Goal: Transaction & Acquisition: Subscribe to service/newsletter

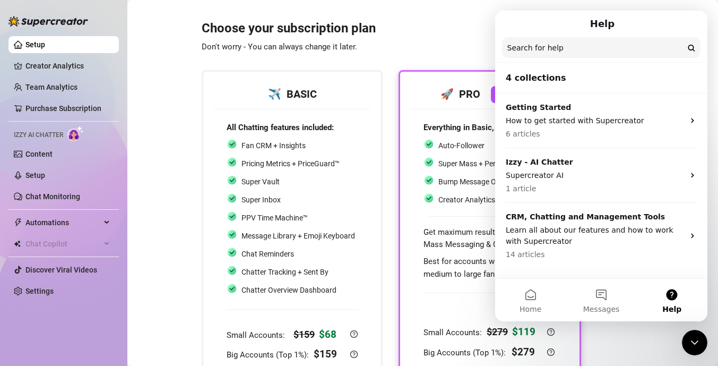
click at [461, 28] on h3 "Choose your subscription plan Don't worry - You can always change it later." at bounding box center [392, 37] width 380 height 34
click at [695, 339] on icon "Close Intercom Messenger" at bounding box center [694, 342] width 13 height 13
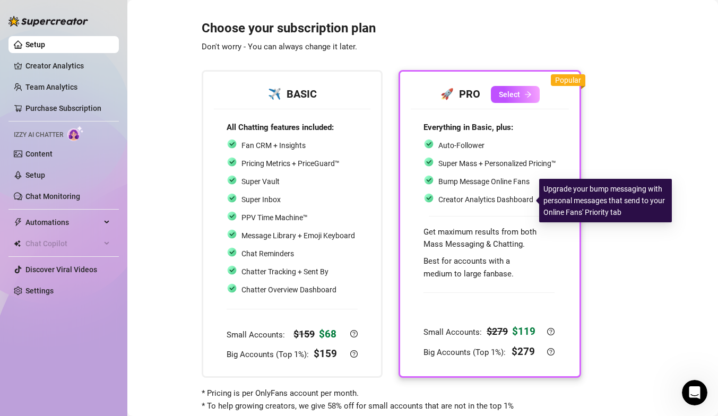
scroll to position [28, 0]
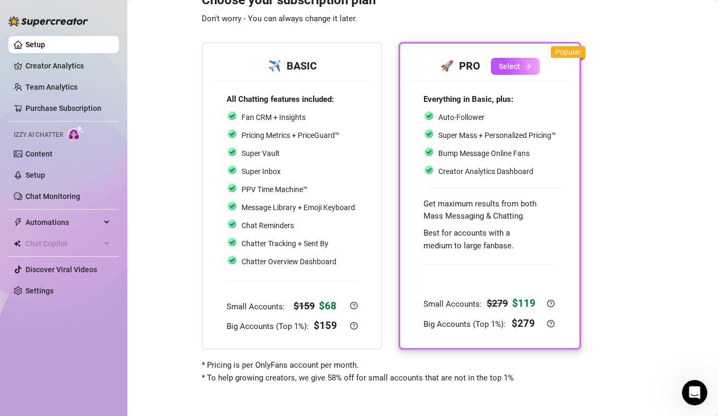
click at [248, 365] on span "* Pricing is per OnlyFans account per month. * To help growing creators, we giv…" at bounding box center [358, 371] width 312 height 22
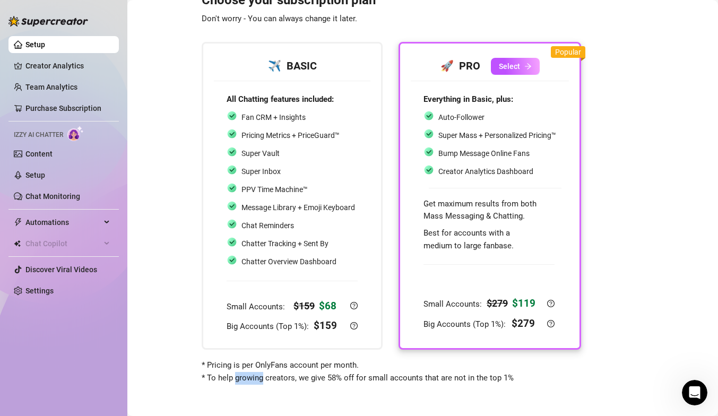
click at [248, 365] on span "* Pricing is per OnlyFans account per month. * To help growing creators, we giv…" at bounding box center [358, 371] width 312 height 22
click at [260, 365] on span "* Pricing is per OnlyFans account per month. * To help growing creators, we giv…" at bounding box center [358, 371] width 312 height 22
click at [320, 365] on span "* Pricing is per OnlyFans account per month. * To help growing creators, we giv…" at bounding box center [358, 371] width 312 height 22
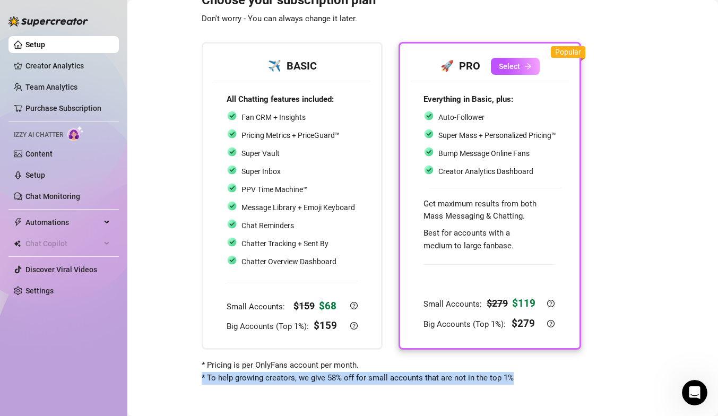
click at [320, 365] on span "* Pricing is per OnlyFans account per month. * To help growing creators, we giv…" at bounding box center [358, 371] width 312 height 22
click at [408, 365] on span "* Pricing is per OnlyFans account per month. * To help growing creators, we giv…" at bounding box center [358, 371] width 312 height 22
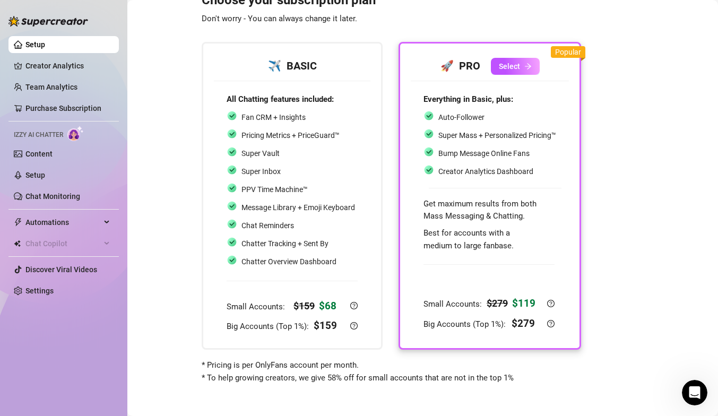
click at [564, 53] on span "Popular" at bounding box center [568, 52] width 26 height 8
click at [572, 56] on div "Popular" at bounding box center [568, 52] width 35 height 12
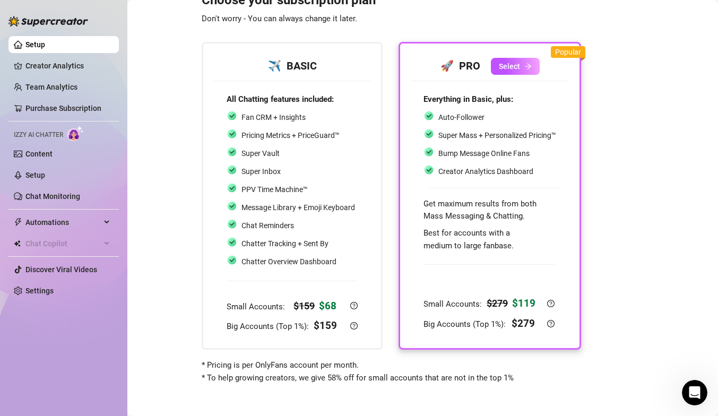
scroll to position [0, 0]
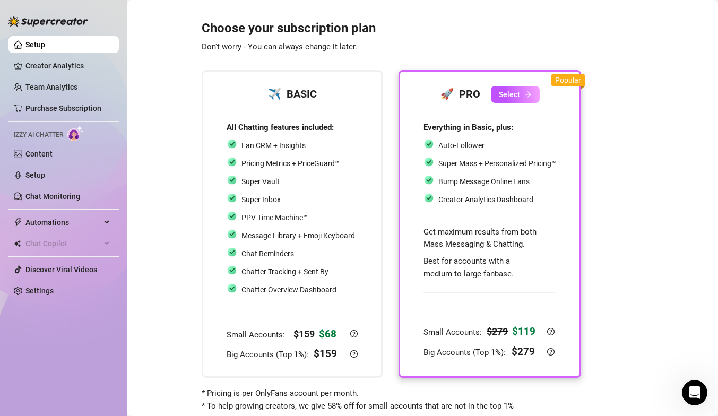
click at [253, 47] on span "Don't worry - You can always change it later." at bounding box center [280, 47] width 156 height 10
click at [54, 67] on link "Creator Analytics" at bounding box center [67, 65] width 85 height 17
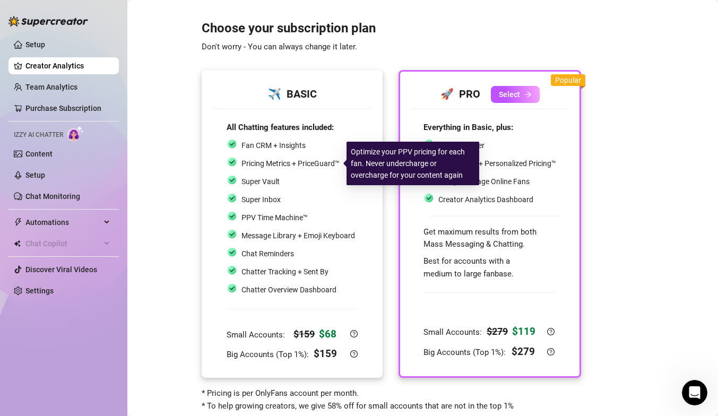
click at [289, 160] on span "Pricing Metrics + PriceGuard™" at bounding box center [291, 163] width 98 height 8
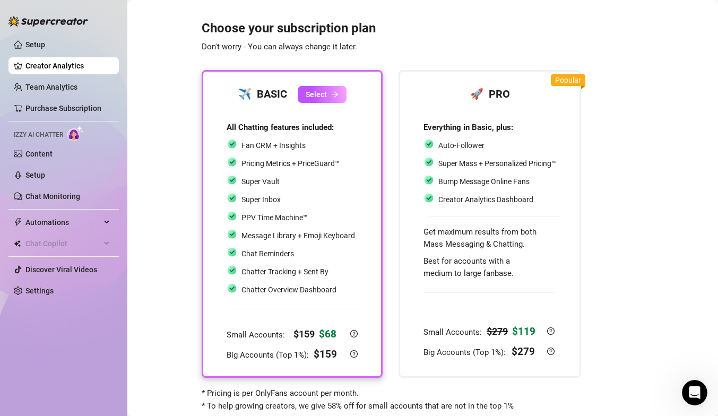
click at [74, 136] on img at bounding box center [75, 133] width 16 height 15
click at [39, 151] on link "Content" at bounding box center [38, 154] width 27 height 8
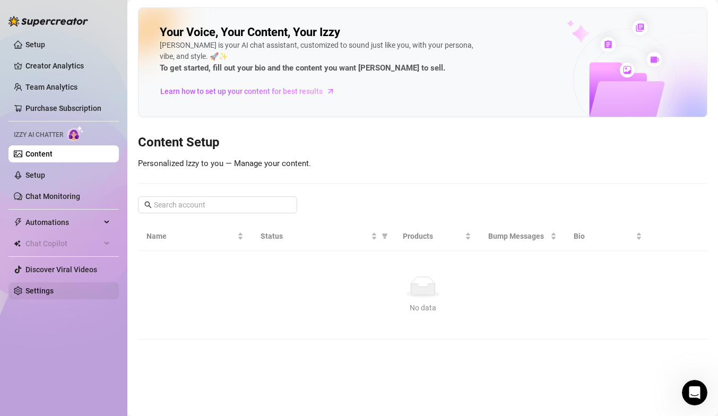
click at [38, 294] on link "Settings" at bounding box center [39, 291] width 28 height 8
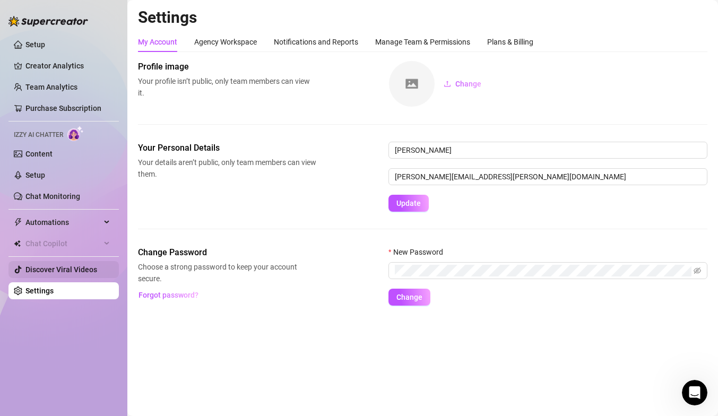
click at [59, 268] on link "Discover Viral Videos" at bounding box center [61, 269] width 72 height 8
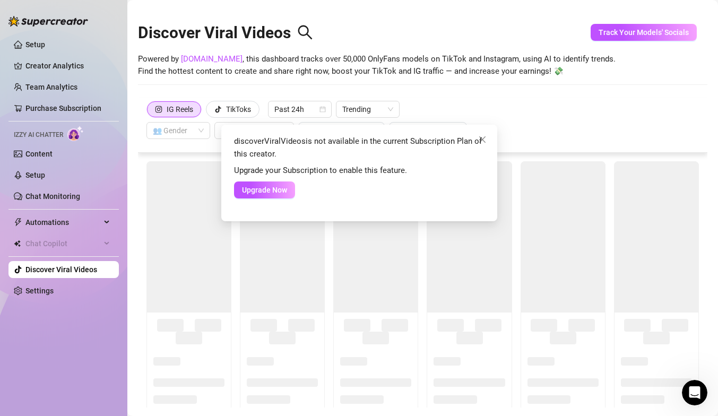
click at [309, 84] on div "discoverViralVideos is not available in the current Subscription Plan of this c…" at bounding box center [359, 208] width 718 height 416
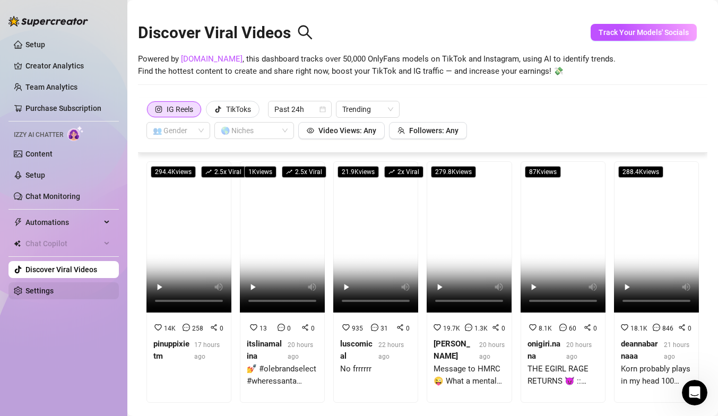
click at [41, 288] on link "Settings" at bounding box center [39, 291] width 28 height 8
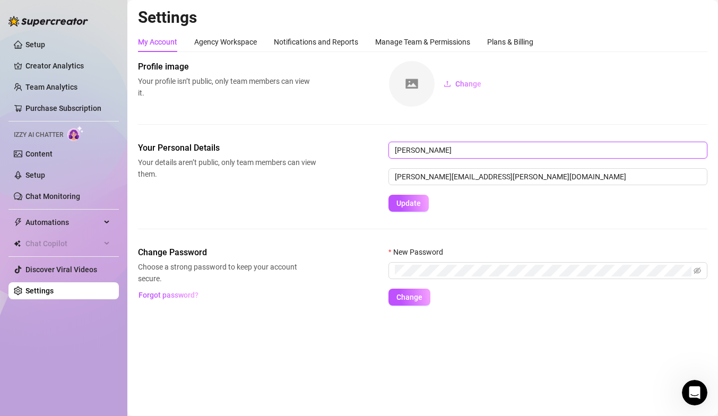
click at [464, 149] on input "[PERSON_NAME]" at bounding box center [548, 150] width 319 height 17
type input "[PERSON_NAME]"
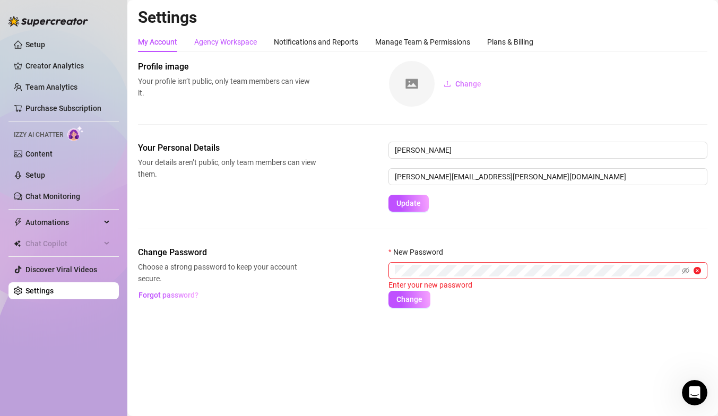
click at [228, 44] on div "Agency Workspace" at bounding box center [225, 42] width 63 height 12
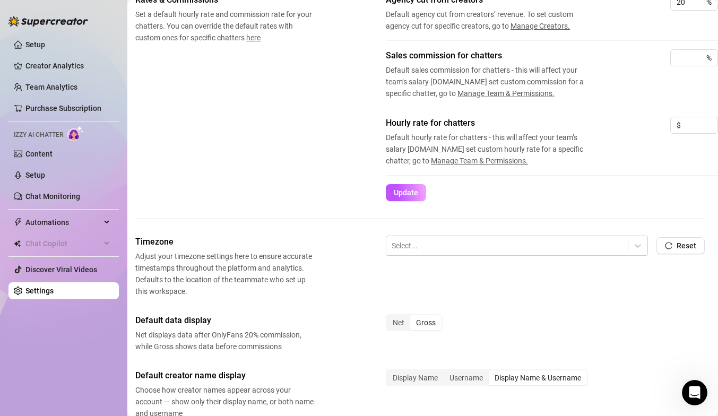
scroll to position [202, 3]
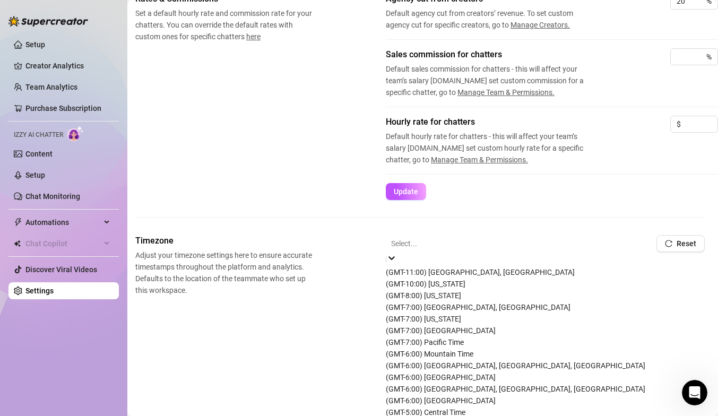
click at [434, 243] on div at bounding box center [517, 244] width 252 height 14
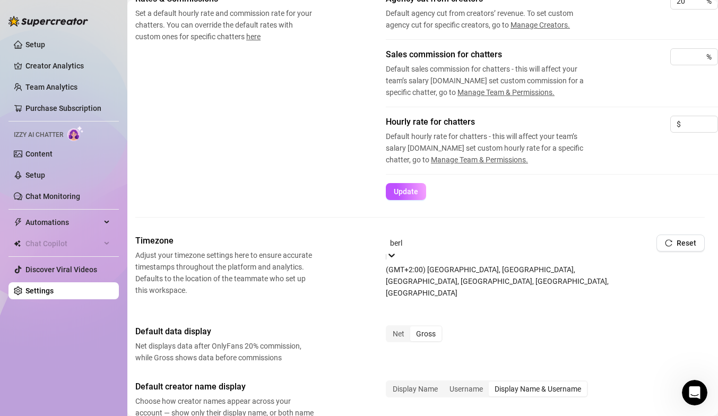
type input "berli"
click at [437, 276] on div "(GMT+2:00) [GEOGRAPHIC_DATA], [GEOGRAPHIC_DATA], [GEOGRAPHIC_DATA], [GEOGRAPHIC…" at bounding box center [517, 281] width 262 height 35
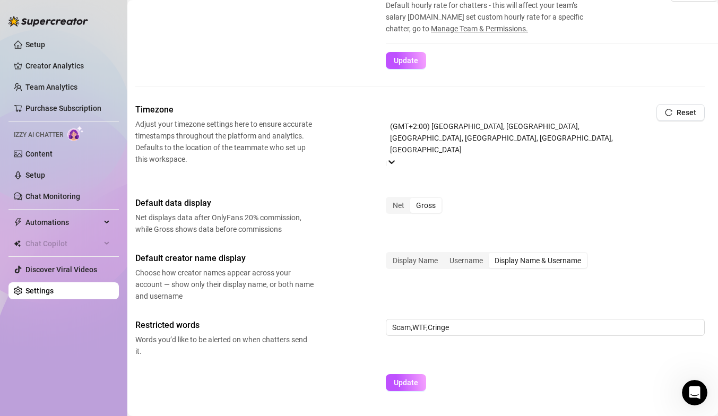
scroll to position [348, 3]
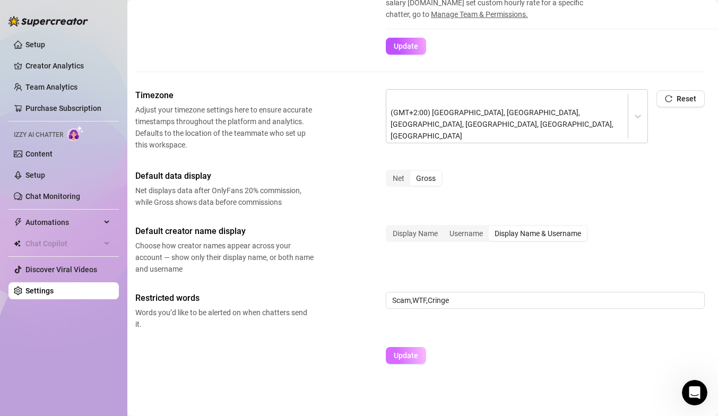
click at [412, 355] on span "Update" at bounding box center [406, 355] width 24 height 8
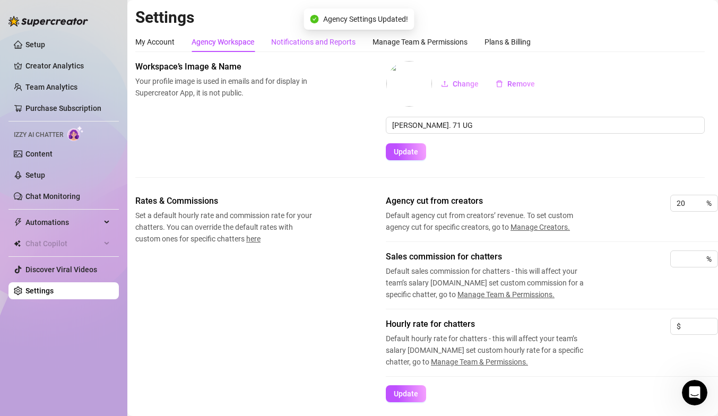
click at [305, 45] on div "Notifications and Reports" at bounding box center [313, 42] width 84 height 12
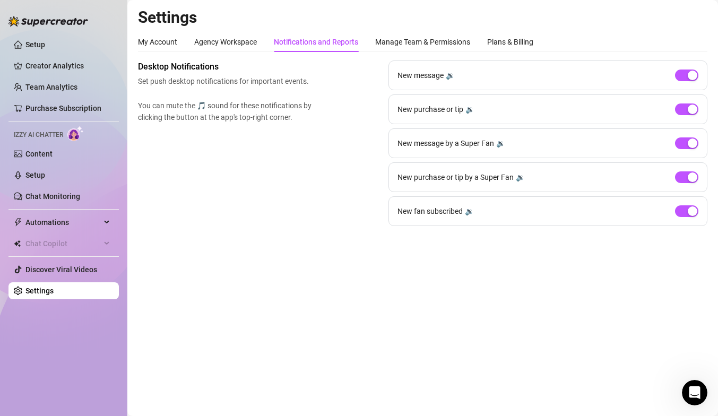
click at [449, 78] on div "🔉" at bounding box center [450, 76] width 9 height 12
click at [469, 111] on div "🔉" at bounding box center [470, 110] width 9 height 12
click at [501, 144] on div "🔉" at bounding box center [500, 143] width 9 height 12
click at [518, 176] on div "🔉" at bounding box center [520, 177] width 9 height 12
click at [468, 209] on div "🔉" at bounding box center [469, 211] width 9 height 12
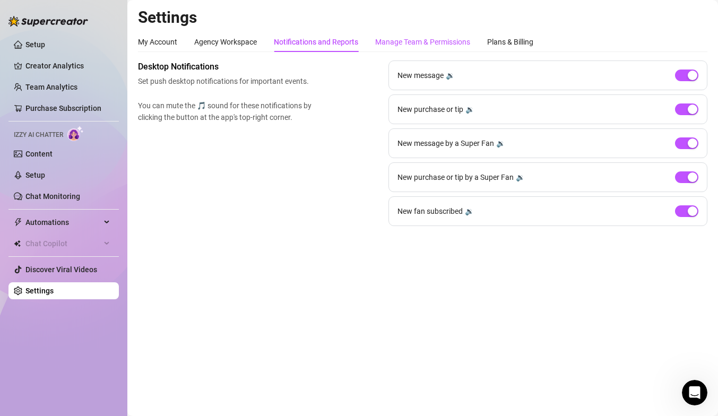
click at [391, 44] on div "Manage Team & Permissions" at bounding box center [422, 42] width 95 height 12
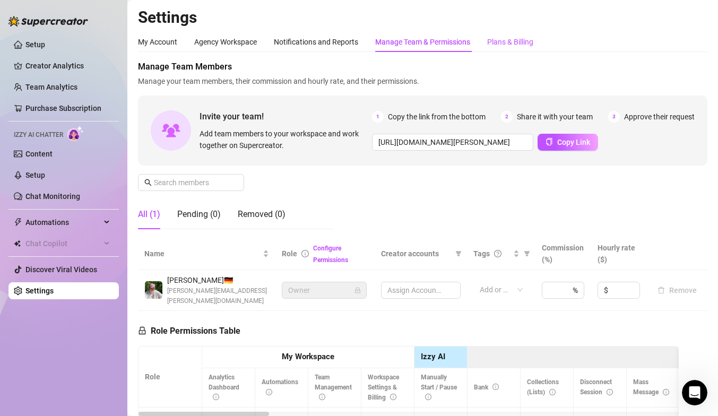
click at [515, 41] on div "Plans & Billing" at bounding box center [510, 42] width 46 height 12
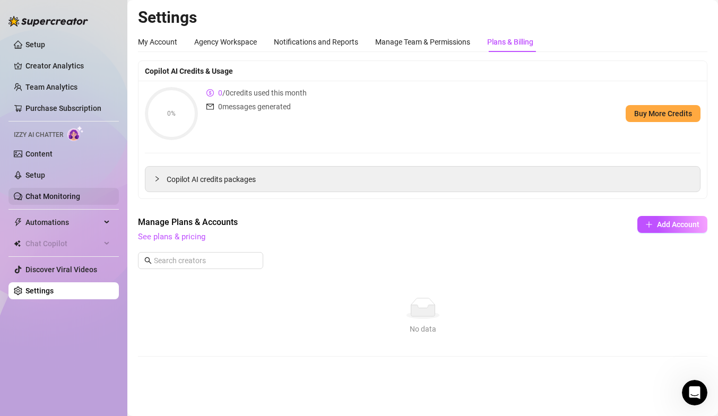
click at [62, 192] on link "Chat Monitoring" at bounding box center [52, 196] width 55 height 8
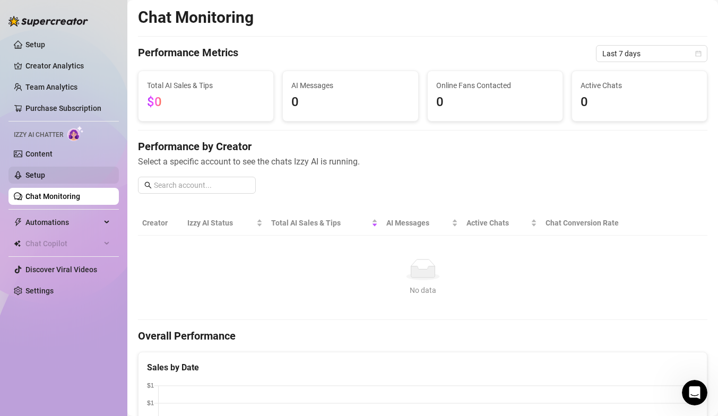
click at [37, 171] on link "Setup" at bounding box center [35, 175] width 20 height 8
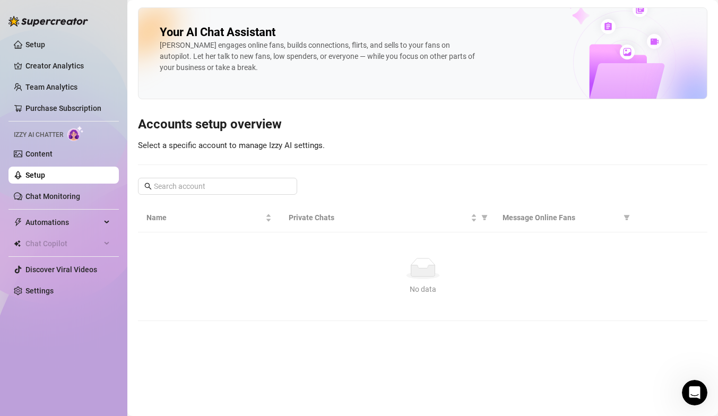
click at [326, 62] on div "[PERSON_NAME] engages online fans, builds connections, flirts, and sells to you…" at bounding box center [319, 56] width 318 height 33
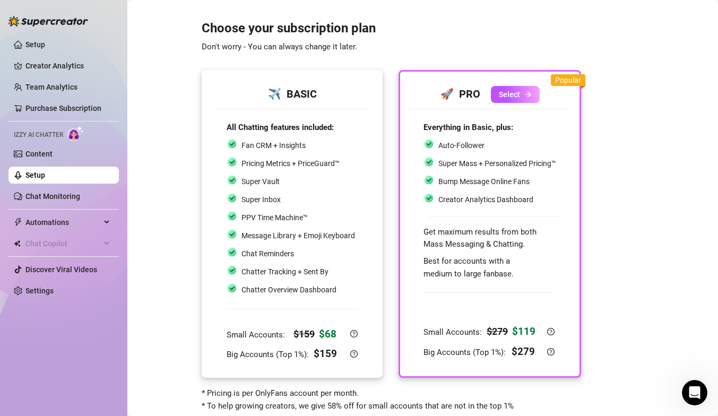
scroll to position [28, 0]
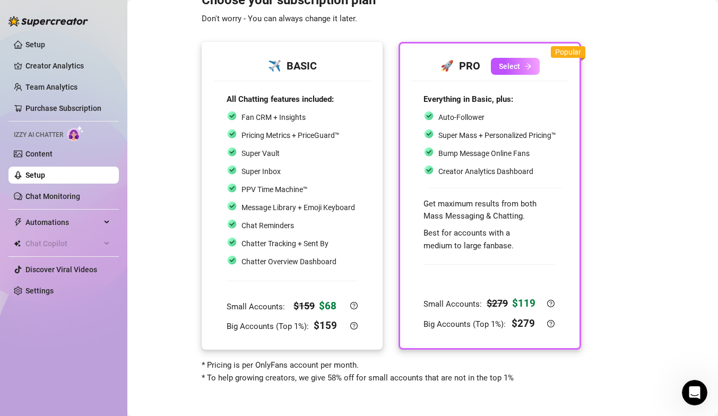
click at [313, 209] on span "Message Library + Emoji Keyboard" at bounding box center [299, 207] width 114 height 8
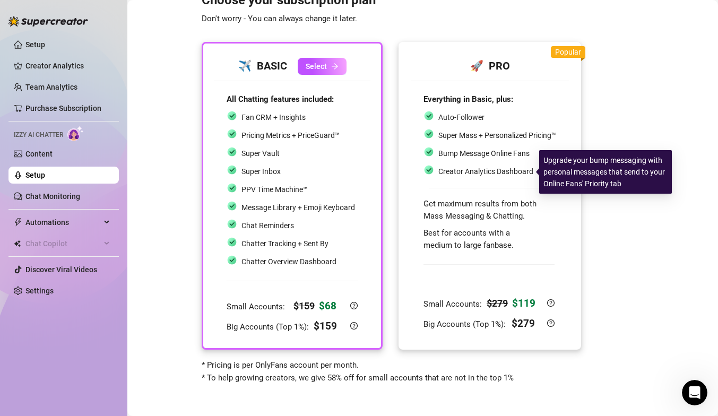
click at [514, 165] on div "Creator Analytics Dashboard" at bounding box center [479, 172] width 110 height 14
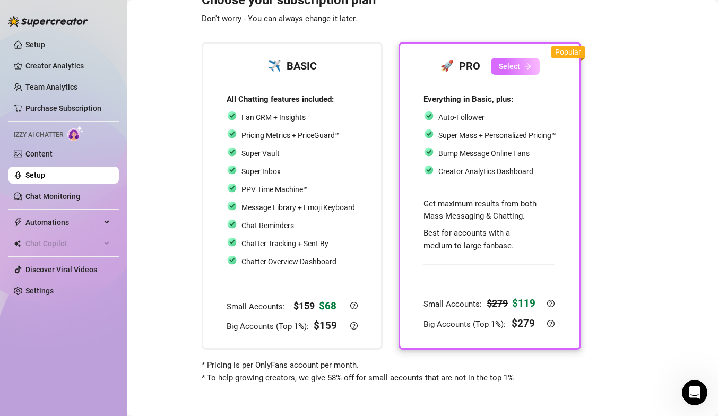
click at [506, 65] on span "Select" at bounding box center [509, 66] width 21 height 8
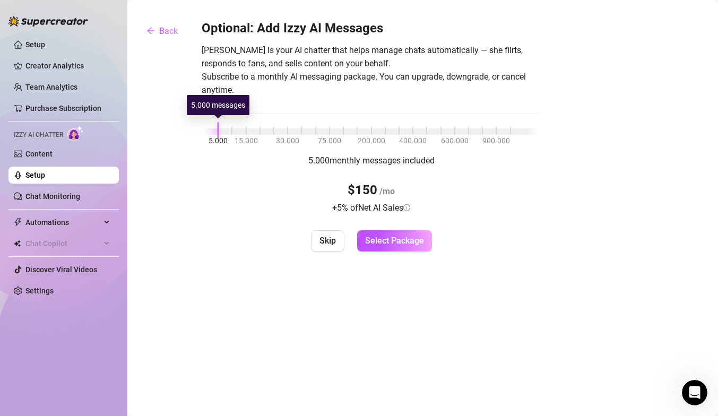
drag, startPoint x: 331, startPoint y: 132, endPoint x: 199, endPoint y: 125, distance: 132.9
click at [199, 125] on div "Optional: Add Izzy AI Messages [PERSON_NAME] is your AI chatter that helps mana…" at bounding box center [423, 135] width 570 height 231
click at [319, 244] on button "Skip" at bounding box center [327, 240] width 33 height 21
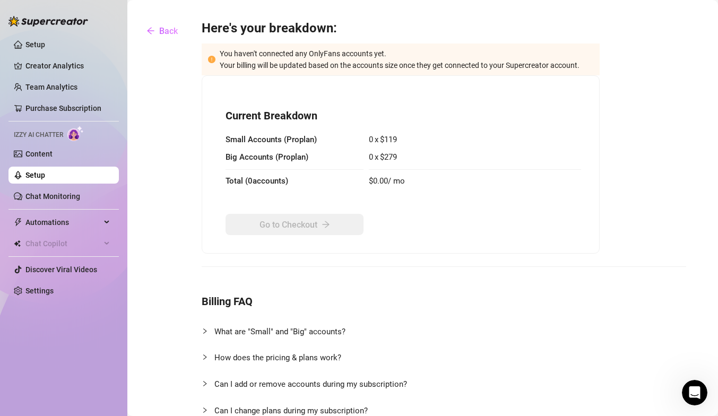
click at [266, 54] on span "You haven't connected any OnlyFans accounts yet. Your billing will be updated b…" at bounding box center [400, 59] width 360 height 20
click at [270, 57] on span "You haven't connected any OnlyFans accounts yet. Your billing will be updated b…" at bounding box center [400, 59] width 360 height 20
